Goal: Information Seeking & Learning: Learn about a topic

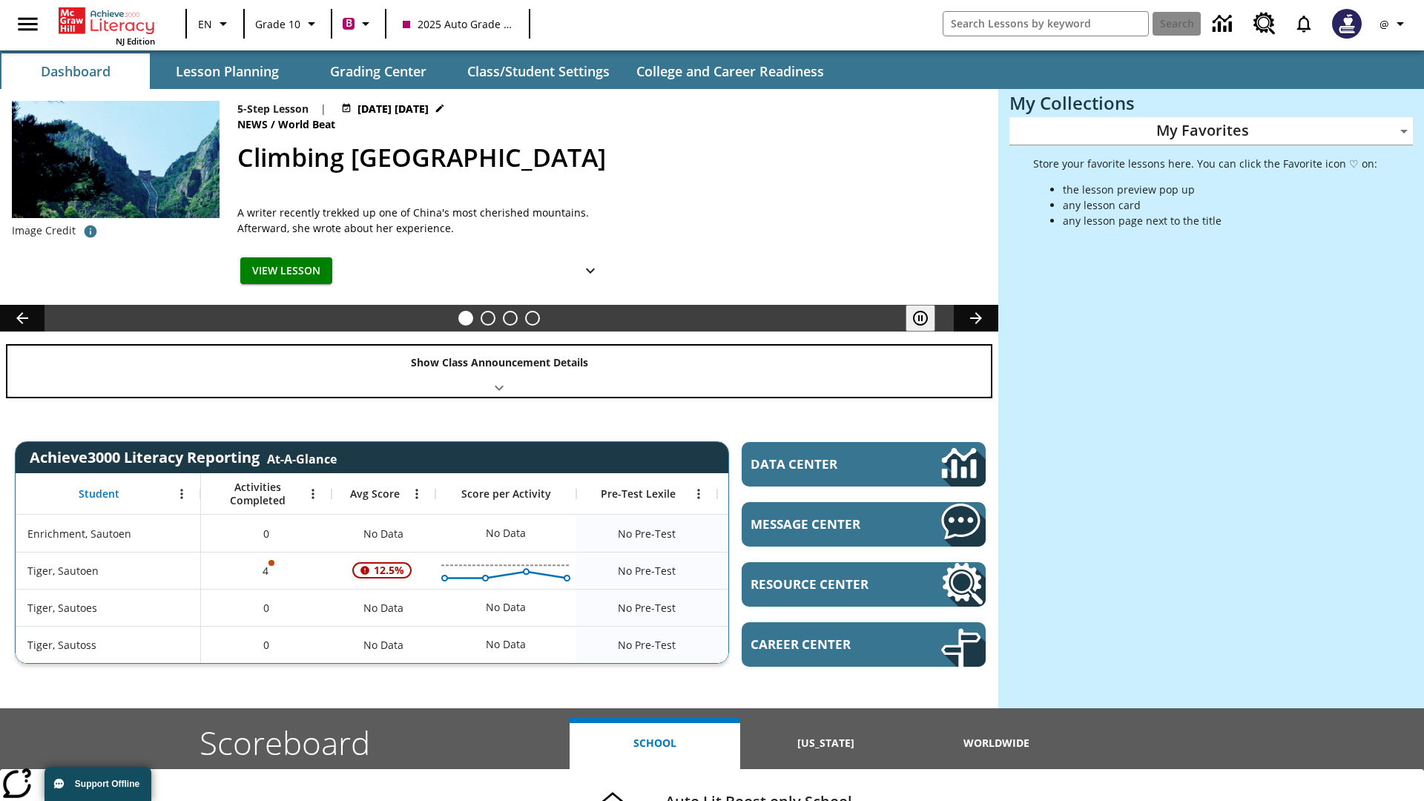
click at [499, 371] on div "Show Class Announcement Details" at bounding box center [499, 371] width 984 height 51
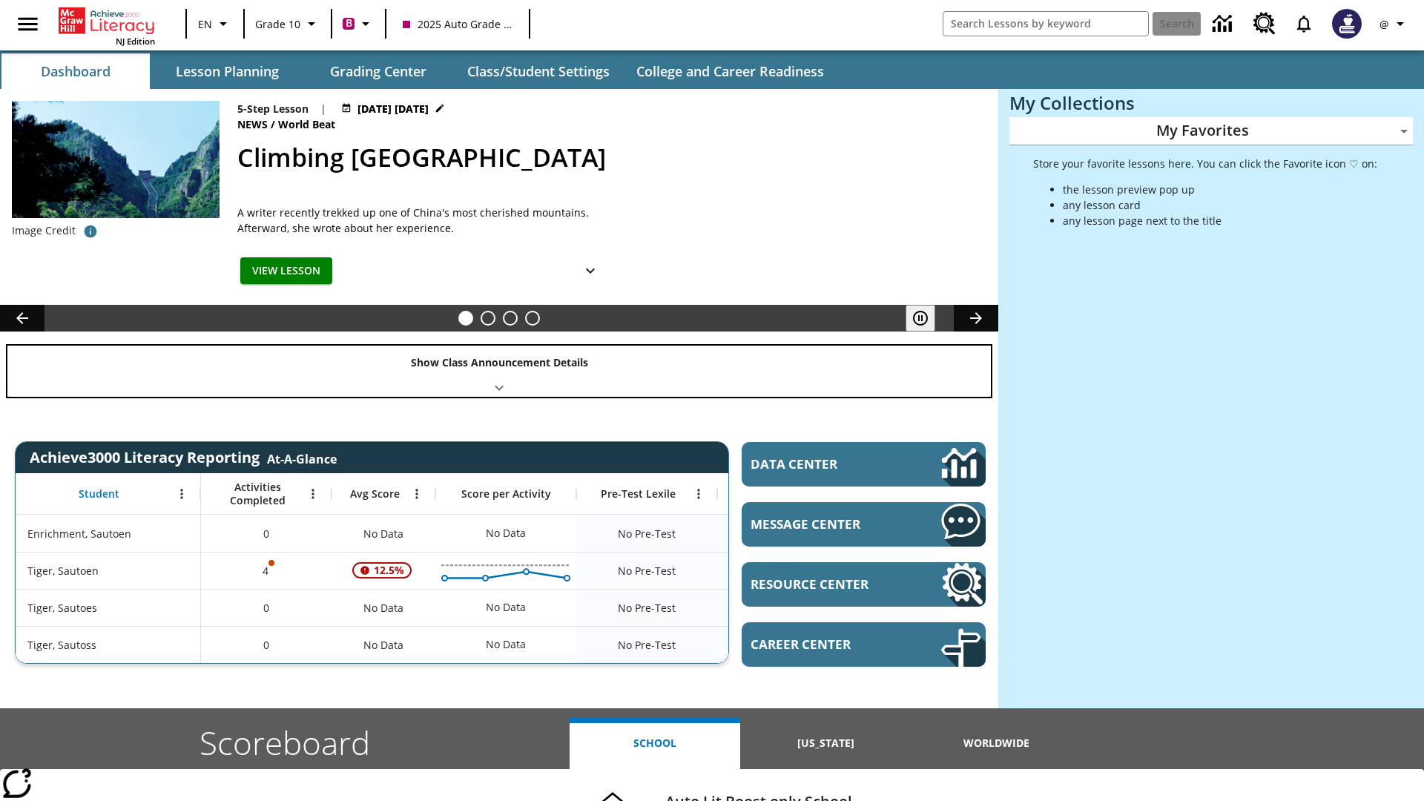
click at [499, 371] on div "Show Class Announcement Details" at bounding box center [499, 371] width 984 height 51
